Goal: Task Accomplishment & Management: Use online tool/utility

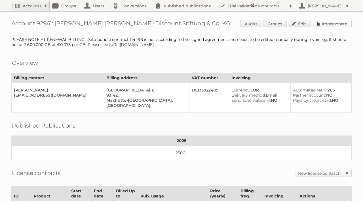
click at [326, 24] on link "Impersonate" at bounding box center [332, 23] width 40 height 7
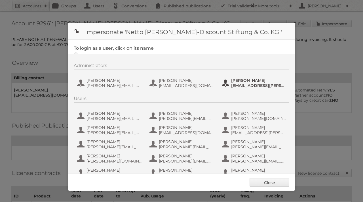
click at [238, 84] on span "[EMAIL_ADDRESS][PERSON_NAME][PERSON_NAME][DOMAIN_NAME]" at bounding box center [258, 85] width 55 height 5
